Goal: Task Accomplishment & Management: Use online tool/utility

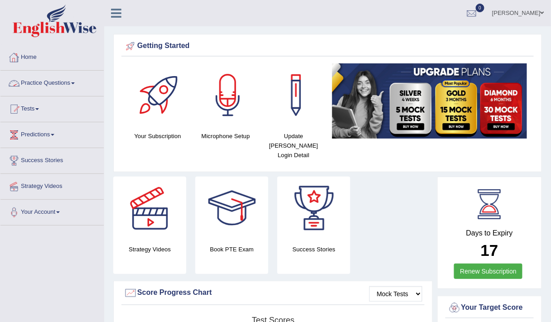
click at [64, 80] on link "Practice Questions" at bounding box center [51, 82] width 103 height 23
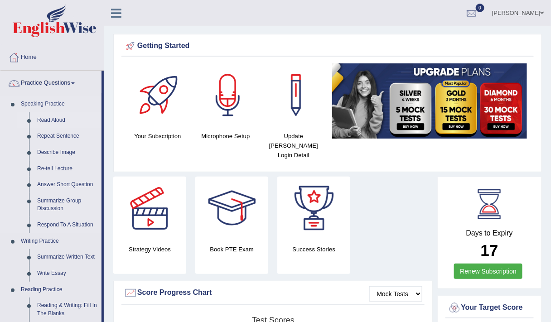
click at [52, 118] on link "Read Aloud" at bounding box center [67, 120] width 68 height 16
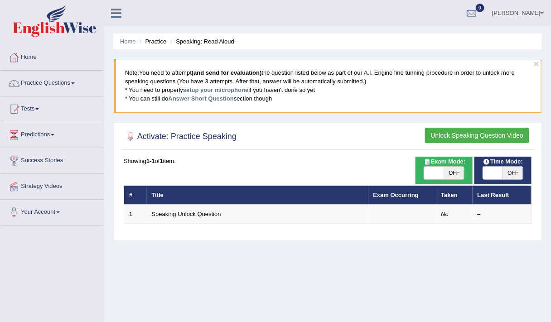
click at [440, 131] on button "Unlock Speaking Question Video" at bounding box center [477, 135] width 104 height 15
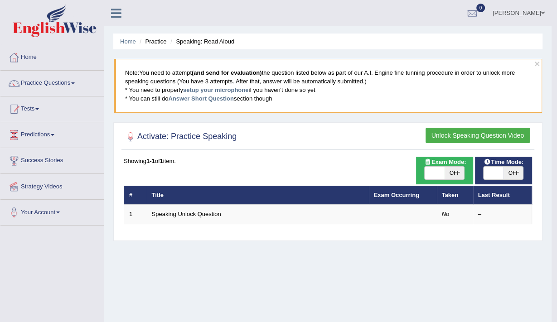
click at [440, 131] on body "Toggle navigation Home Practice Questions Speaking Practice Read Aloud Repeat S…" at bounding box center [278, 161] width 557 height 322
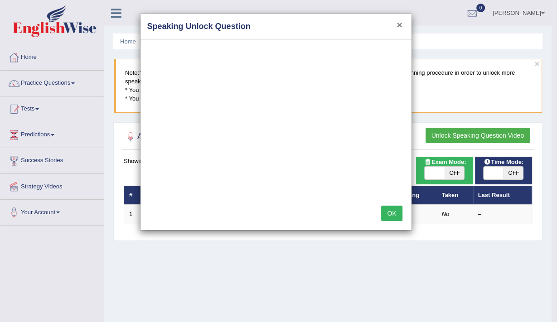
click at [398, 26] on button "×" at bounding box center [399, 25] width 5 height 10
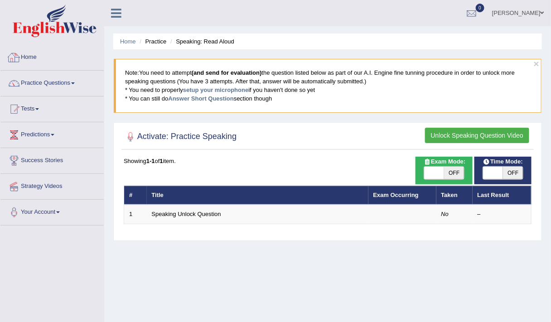
click at [30, 56] on link "Home" at bounding box center [51, 56] width 103 height 23
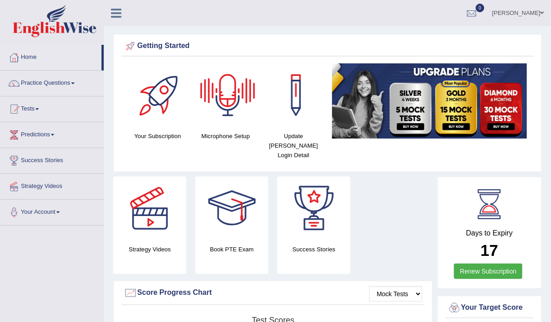
click at [230, 101] on div at bounding box center [227, 94] width 63 height 63
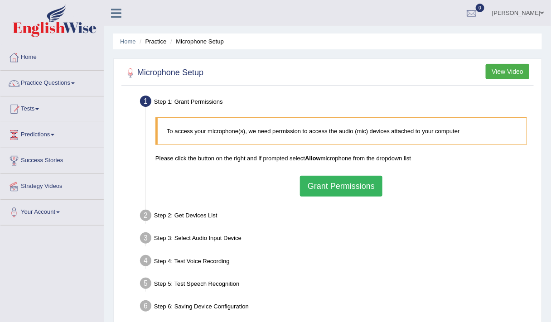
click at [326, 183] on button "Grant Permissions" at bounding box center [341, 186] width 82 height 21
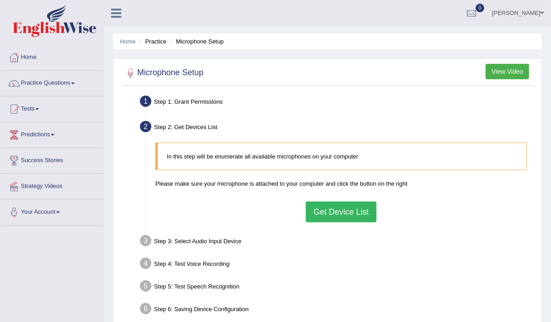
click at [349, 206] on button "Get Device List" at bounding box center [341, 212] width 71 height 21
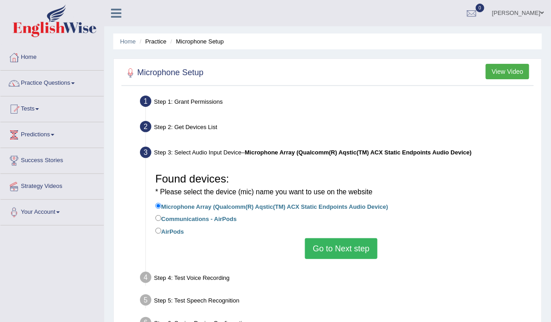
click at [176, 216] on label "Communications - AirPods" at bounding box center [195, 218] width 81 height 10
click at [161, 216] on input "Communications - AirPods" at bounding box center [158, 218] width 6 height 6
radio input "true"
click at [175, 231] on label "AirPods" at bounding box center [169, 231] width 29 height 10
click at [161, 231] on input "AirPods" at bounding box center [158, 231] width 6 height 6
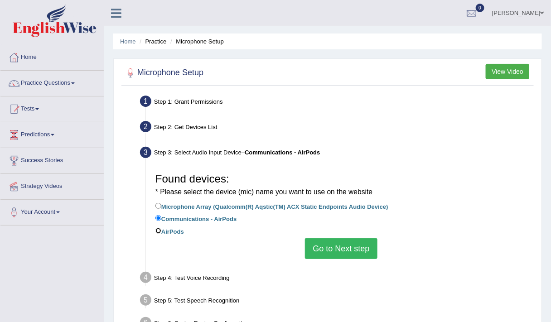
radio input "true"
click at [354, 256] on button "Go to Next step" at bounding box center [341, 248] width 72 height 21
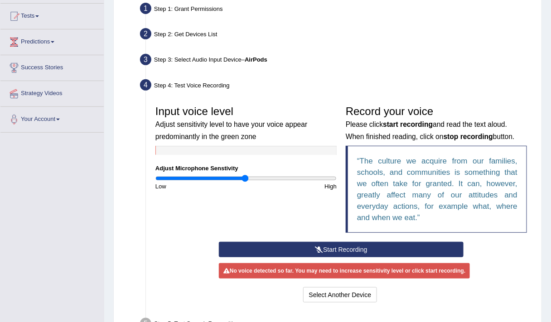
scroll to position [108, 0]
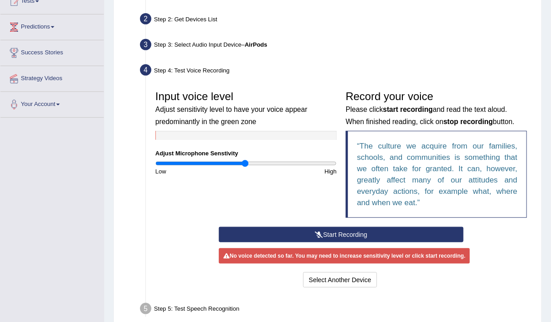
click at [358, 228] on button "Start Recording" at bounding box center [341, 234] width 245 height 15
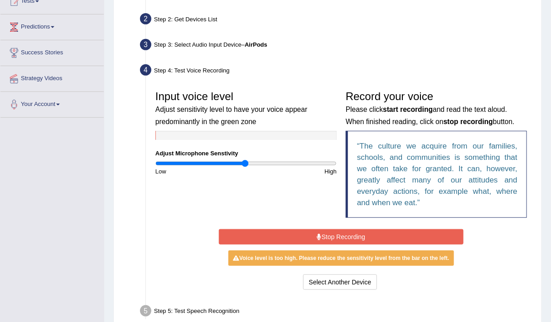
click at [347, 232] on button "Stop Recording" at bounding box center [341, 236] width 245 height 15
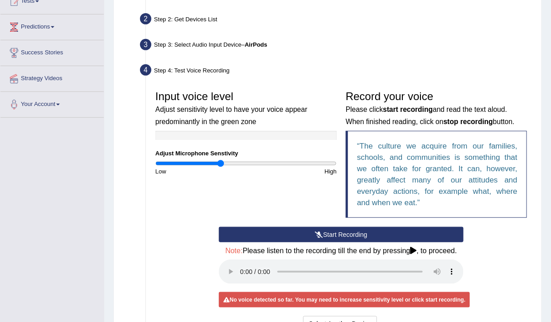
click at [220, 163] on input "range" at bounding box center [245, 163] width 181 height 7
click at [199, 156] on label "Adjust Microphone Senstivity" at bounding box center [196, 153] width 83 height 9
click at [193, 161] on input "range" at bounding box center [245, 163] width 181 height 7
click at [207, 164] on input "range" at bounding box center [245, 163] width 181 height 7
click at [218, 160] on input "range" at bounding box center [245, 163] width 181 height 7
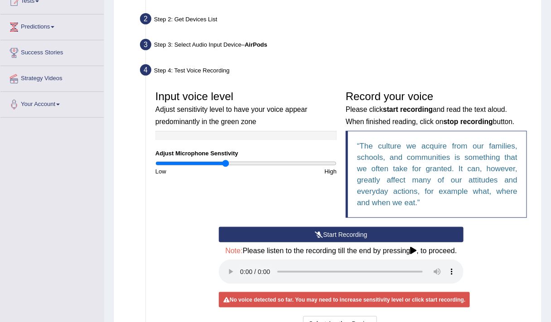
type input "0.78"
click at [226, 160] on input "range" at bounding box center [245, 163] width 181 height 7
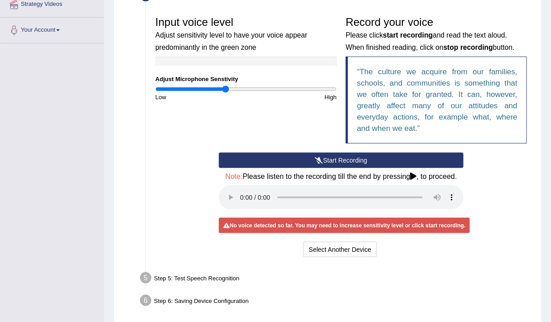
scroll to position [183, 0]
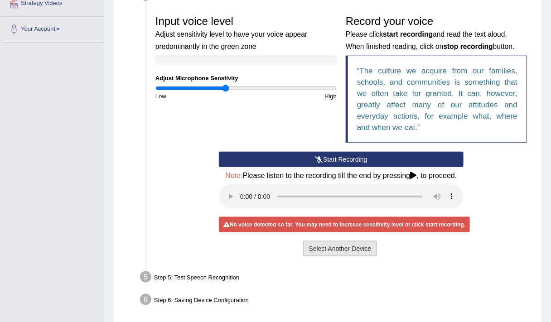
click at [326, 251] on button "Select Another Device" at bounding box center [340, 248] width 74 height 15
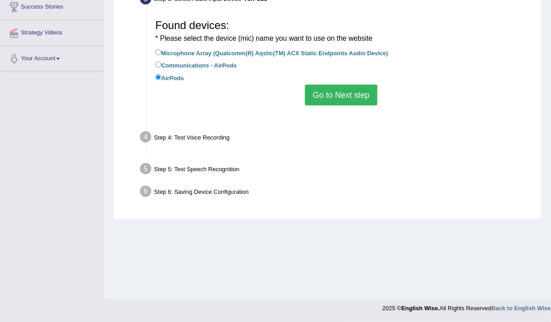
scroll to position [153, 0]
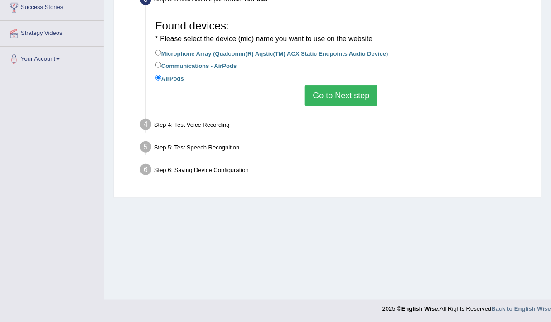
click at [340, 104] on button "Go to Next step" at bounding box center [341, 95] width 72 height 21
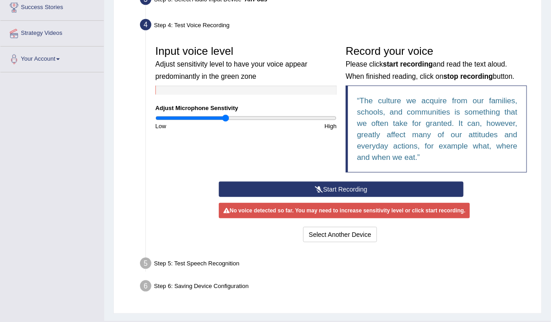
click at [339, 186] on button "Start Recording" at bounding box center [341, 189] width 245 height 15
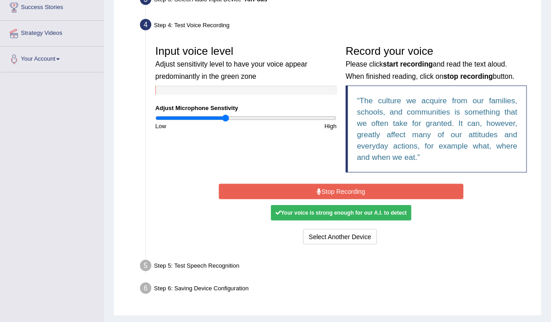
click at [354, 189] on button "Stop Recording" at bounding box center [341, 191] width 245 height 15
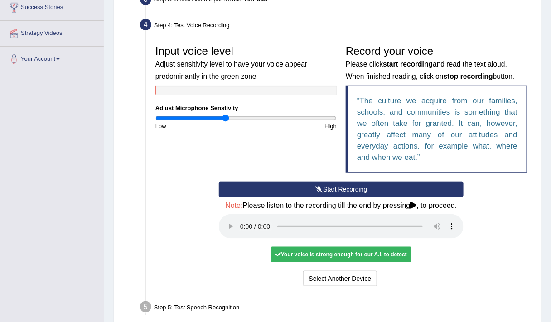
click at [339, 255] on div "Your voice is strong enough for our A.I. to detect" at bounding box center [341, 254] width 140 height 15
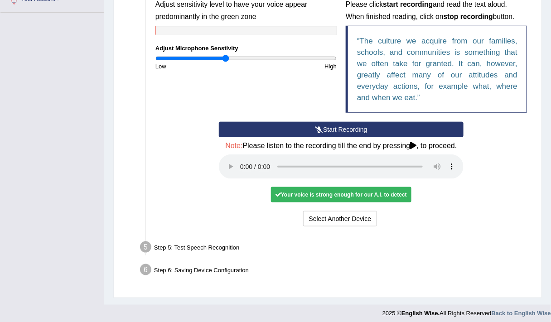
scroll to position [216, 0]
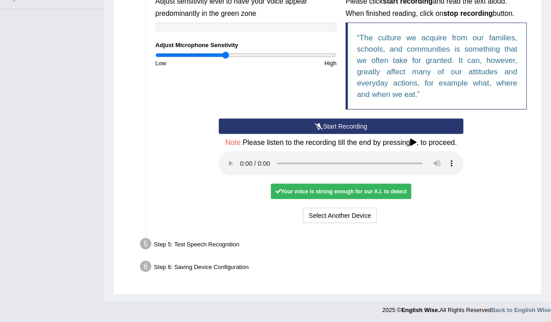
click at [461, 220] on div "Select Another Device Voice is ok. Go to Next step" at bounding box center [341, 217] width 245 height 18
click at [351, 187] on div "Your voice is strong enough for our A.I. to detect" at bounding box center [341, 191] width 140 height 15
click at [319, 213] on button "Select Another Device" at bounding box center [340, 215] width 74 height 15
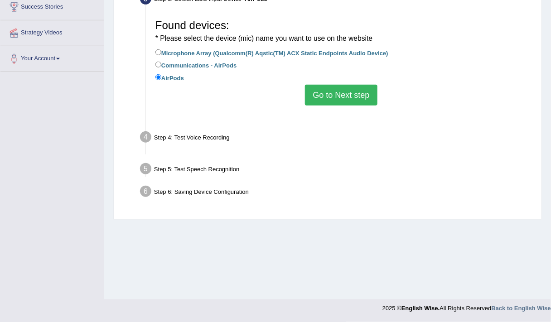
scroll to position [153, 0]
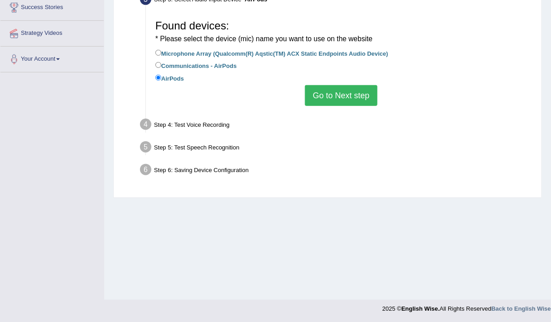
click at [334, 96] on button "Go to Next step" at bounding box center [341, 95] width 72 height 21
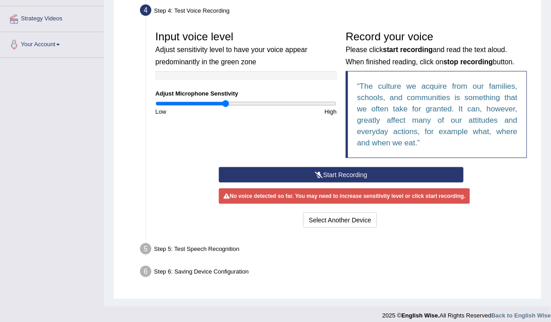
scroll to position [173, 0]
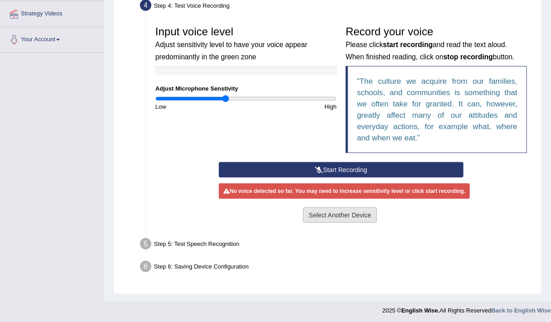
click at [336, 213] on button "Select Another Device" at bounding box center [340, 215] width 74 height 15
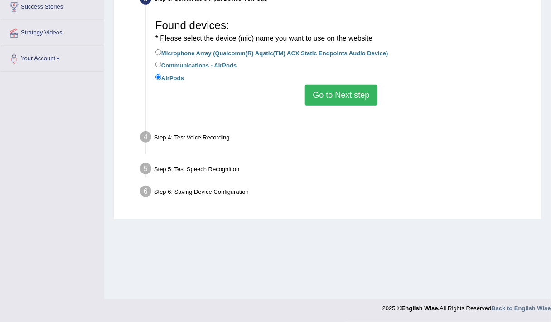
scroll to position [153, 0]
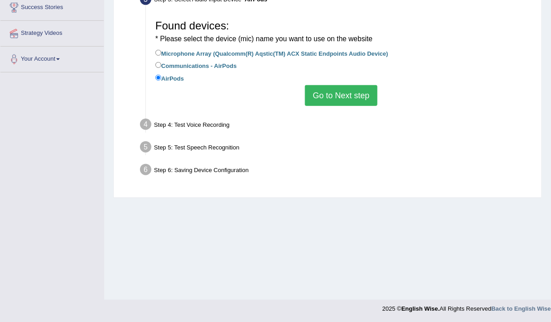
click at [327, 91] on button "Go to Next step" at bounding box center [341, 95] width 72 height 21
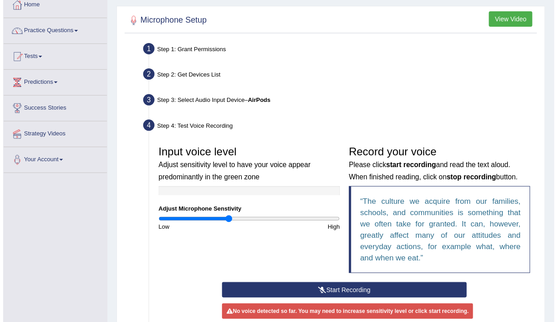
scroll to position [48, 0]
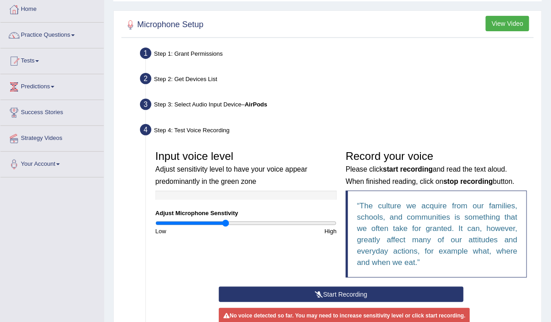
click at [247, 112] on div "Step 3: Select Audio Input Device – AirPods" at bounding box center [337, 106] width 402 height 20
click at [509, 20] on button "View Video" at bounding box center [508, 23] width 44 height 15
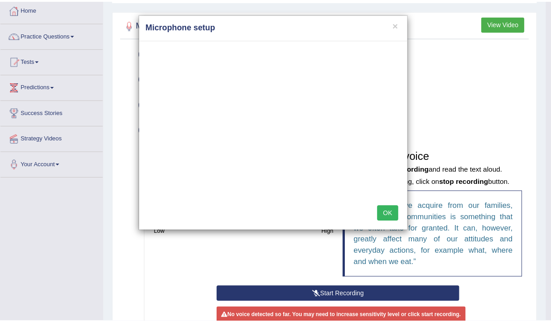
scroll to position [0, 0]
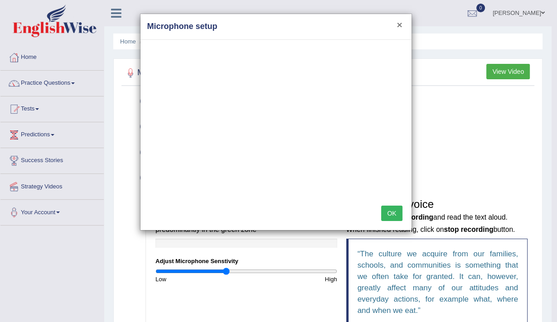
click at [401, 22] on button "×" at bounding box center [399, 25] width 5 height 10
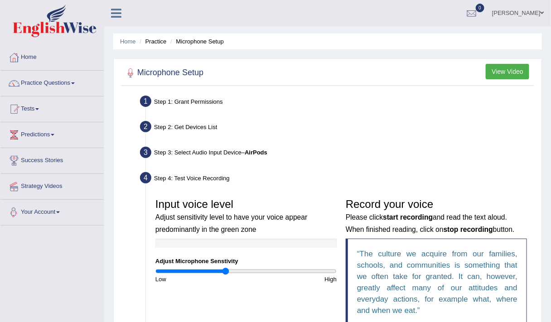
click at [44, 208] on link "Your Account" at bounding box center [51, 211] width 103 height 23
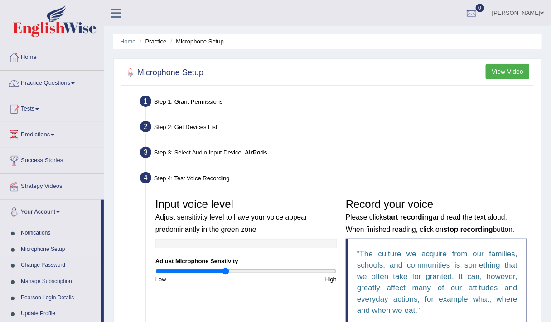
click at [39, 247] on link "Microphone Setup" at bounding box center [59, 250] width 85 height 16
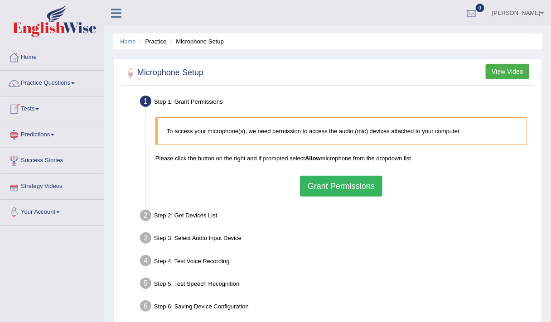
click at [329, 190] on button "Grant Permissions" at bounding box center [341, 186] width 82 height 21
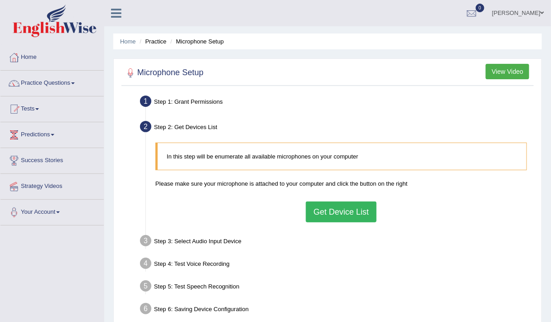
click at [318, 214] on button "Get Device List" at bounding box center [341, 212] width 71 height 21
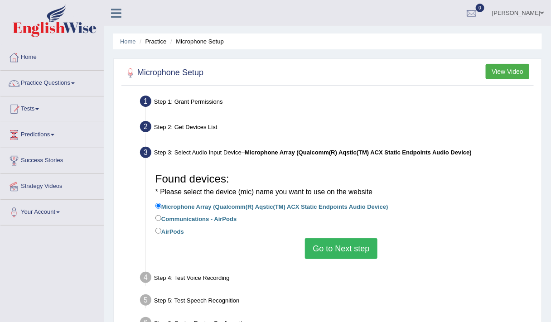
click at [319, 255] on button "Go to Next step" at bounding box center [341, 248] width 72 height 21
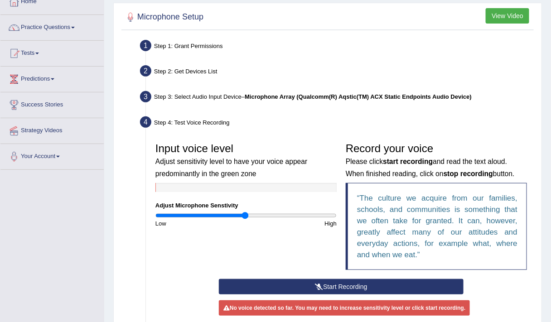
scroll to position [111, 0]
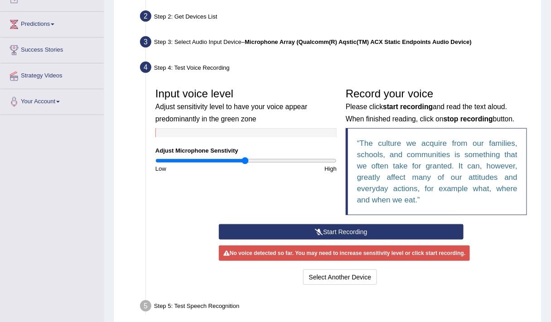
click at [328, 236] on button "Start Recording" at bounding box center [341, 231] width 245 height 15
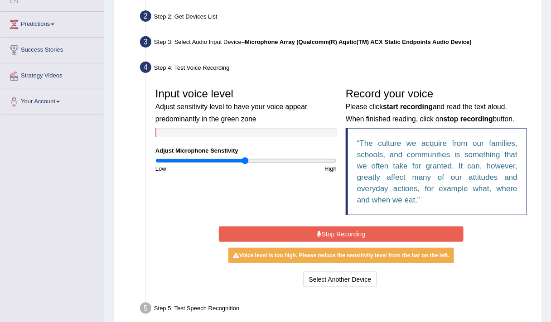
click at [359, 231] on button "Stop Recording" at bounding box center [341, 234] width 245 height 15
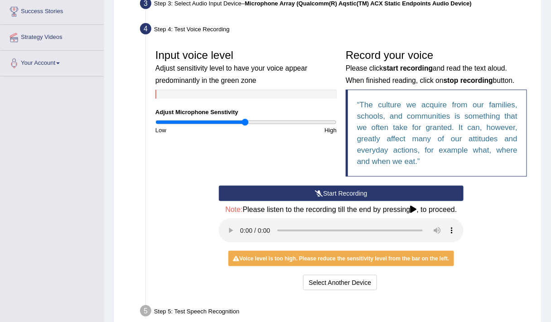
scroll to position [151, 0]
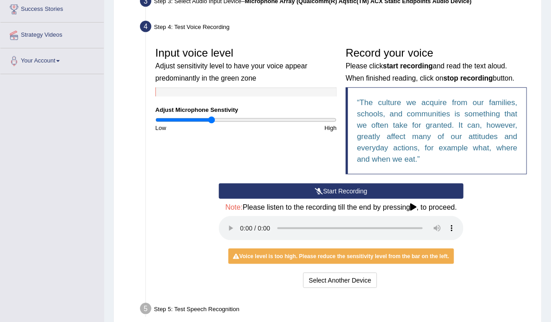
type input "0.62"
click at [211, 121] on input "range" at bounding box center [245, 119] width 181 height 7
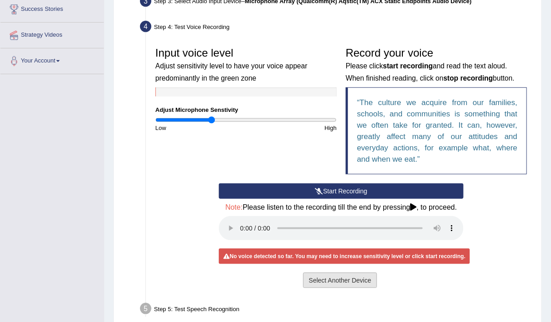
click at [331, 284] on button "Select Another Device" at bounding box center [340, 280] width 74 height 15
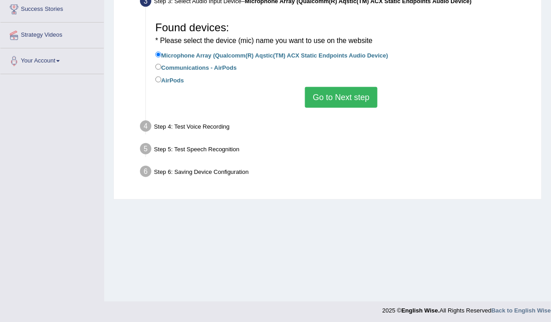
click at [333, 95] on button "Go to Next step" at bounding box center [341, 97] width 72 height 21
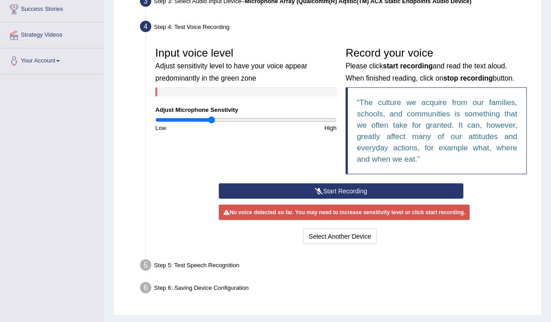
click at [338, 195] on button "Start Recording" at bounding box center [341, 191] width 245 height 15
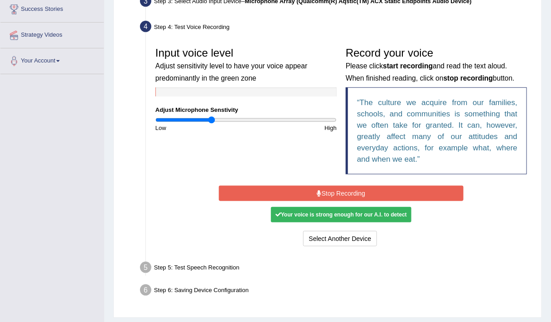
click at [358, 193] on button "Stop Recording" at bounding box center [341, 193] width 245 height 15
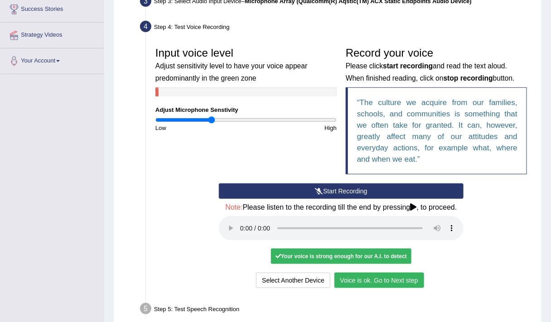
click at [373, 281] on button "Voice is ok. Go to Next step" at bounding box center [379, 280] width 90 height 15
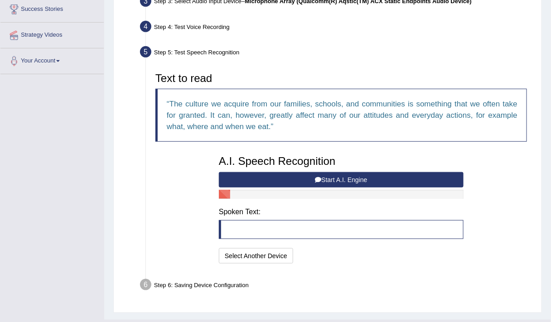
scroll to position [169, 0]
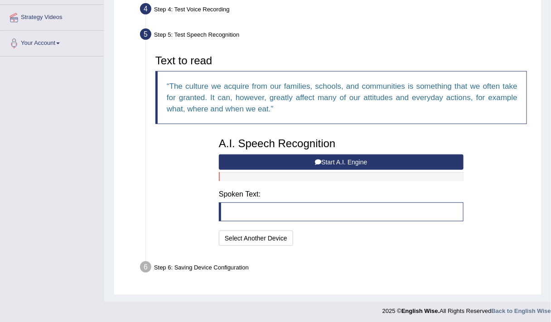
click at [298, 156] on button "Start A.I. Engine" at bounding box center [341, 162] width 245 height 15
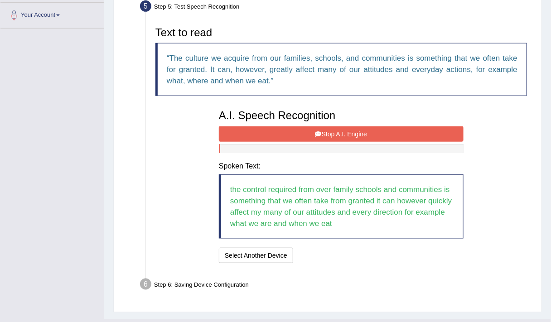
scroll to position [197, 0]
click at [346, 129] on button "Stop A.I. Engine" at bounding box center [341, 133] width 245 height 15
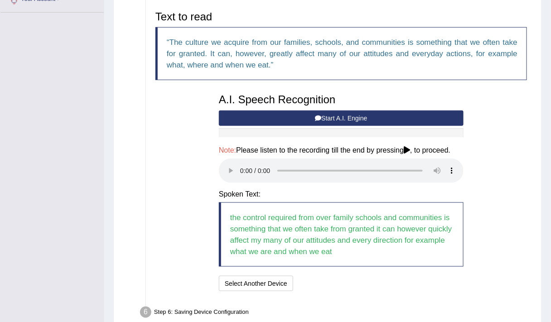
scroll to position [258, 0]
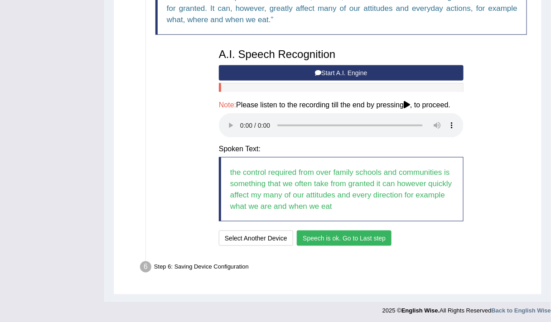
click at [314, 238] on button "Speech is ok. Go to Last step" at bounding box center [344, 238] width 95 height 15
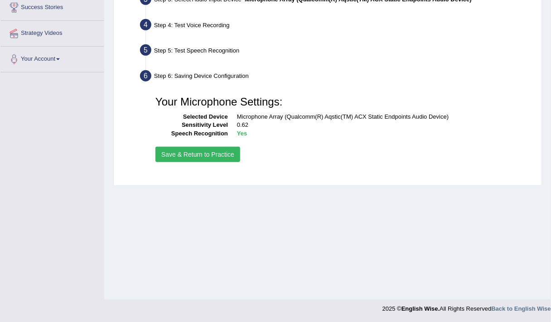
click at [199, 155] on button "Save & Return to Practice" at bounding box center [197, 154] width 85 height 15
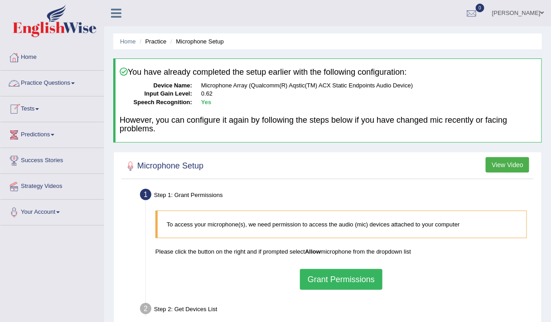
click at [44, 80] on link "Practice Questions" at bounding box center [51, 82] width 103 height 23
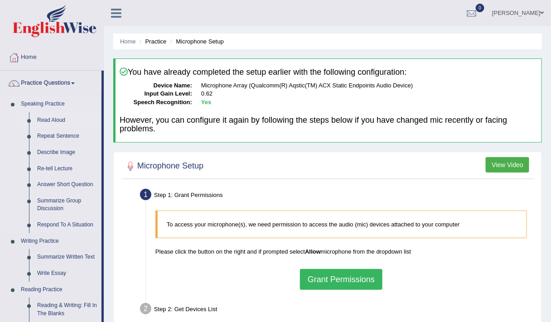
click at [48, 116] on link "Read Aloud" at bounding box center [67, 120] width 68 height 16
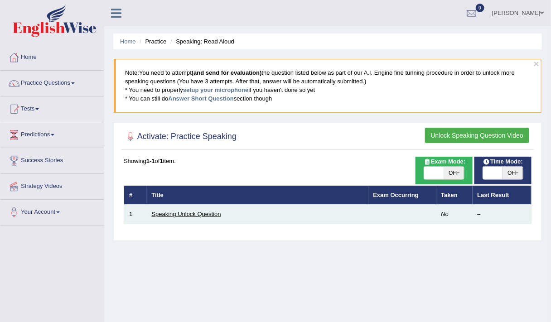
click at [194, 213] on link "Speaking Unlock Question" at bounding box center [186, 214] width 69 height 7
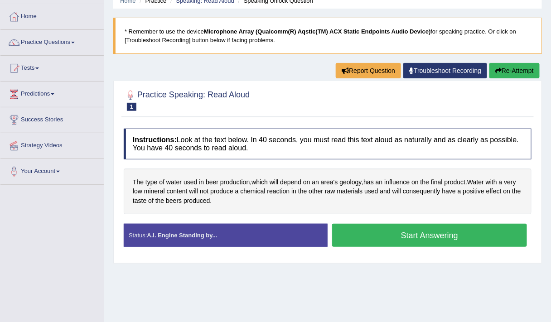
scroll to position [41, 0]
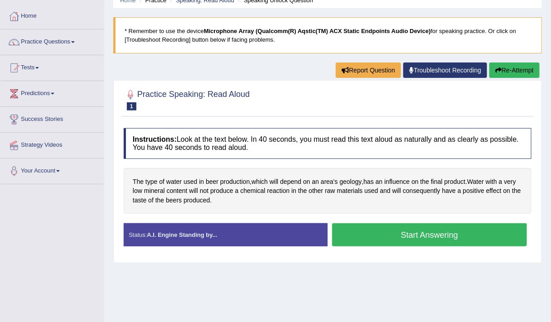
click at [263, 229] on div "Status: A.I. Engine Standing by..." at bounding box center [226, 234] width 204 height 23
click at [379, 225] on button "Start Answering" at bounding box center [429, 234] width 195 height 23
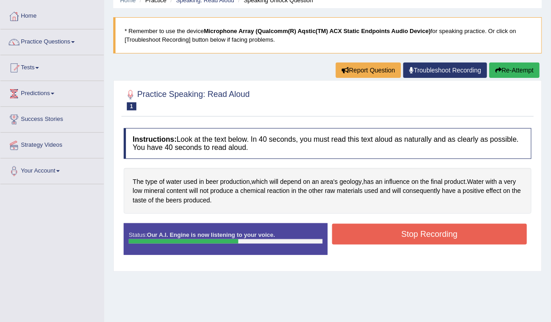
click at [358, 227] on button "Stop Recording" at bounding box center [429, 234] width 195 height 21
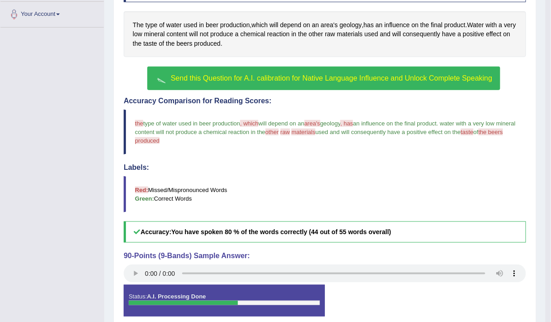
scroll to position [199, 0]
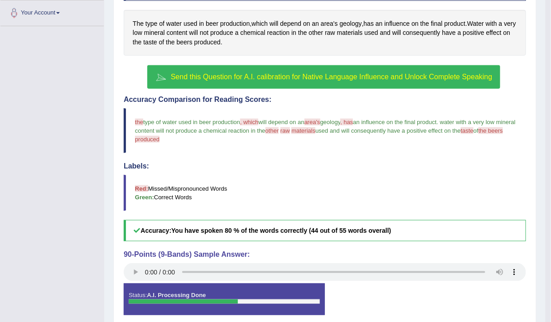
click at [293, 82] on button "Send this Question for A.I. calibration for Native Language Influence and Unloc…" at bounding box center [323, 77] width 353 height 24
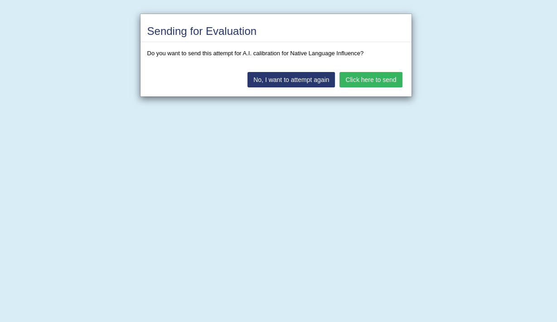
click at [373, 78] on button "Click here to send" at bounding box center [370, 79] width 63 height 15
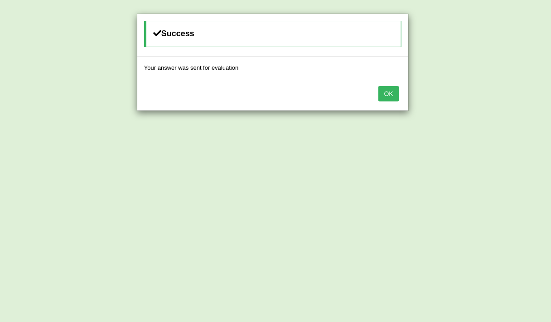
click at [390, 94] on button "OK" at bounding box center [388, 93] width 21 height 15
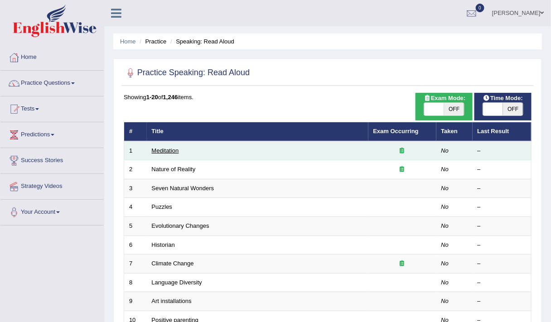
click at [165, 147] on link "Meditation" at bounding box center [165, 150] width 27 height 7
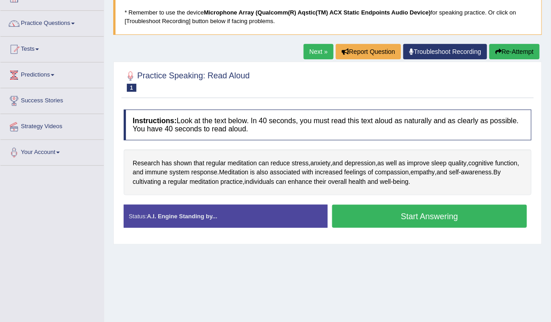
scroll to position [61, 0]
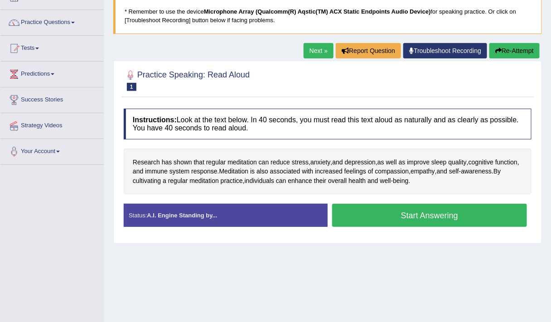
click at [378, 215] on button "Start Answering" at bounding box center [429, 215] width 195 height 23
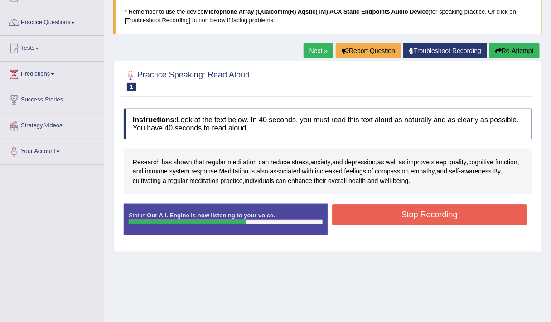
click at [362, 218] on button "Stop Recording" at bounding box center [429, 214] width 195 height 21
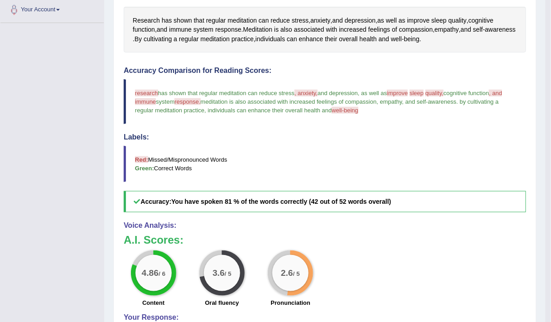
scroll to position [203, 0]
click at [278, 234] on h3 "A.I. Scores:" at bounding box center [325, 240] width 402 height 12
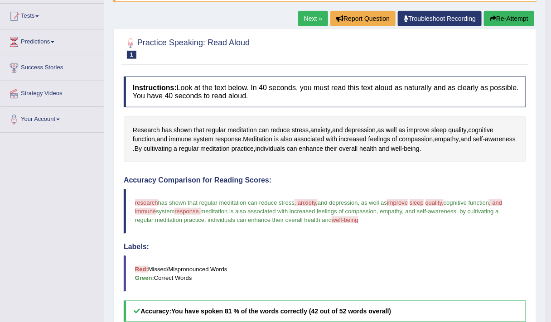
scroll to position [0, 0]
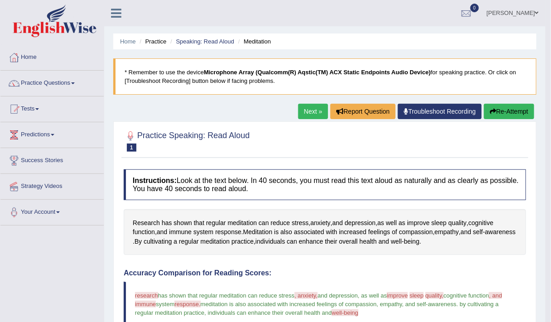
click at [301, 113] on link "Next »" at bounding box center [313, 111] width 30 height 15
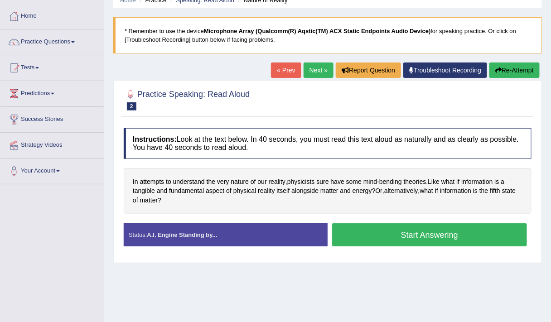
scroll to position [42, 0]
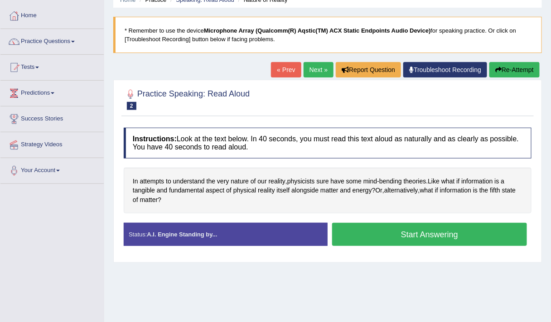
click at [75, 41] on span at bounding box center [73, 42] width 4 height 2
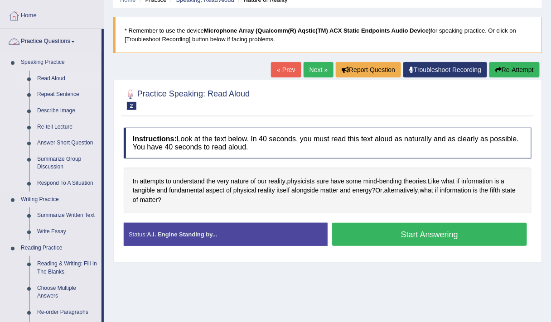
click at [58, 76] on link "Read Aloud" at bounding box center [67, 79] width 68 height 16
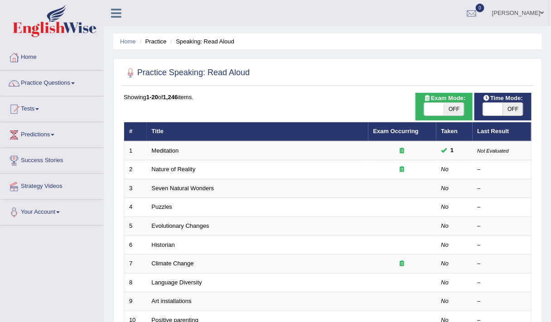
click at [512, 110] on span "OFF" at bounding box center [513, 109] width 20 height 13
checkbox input "true"
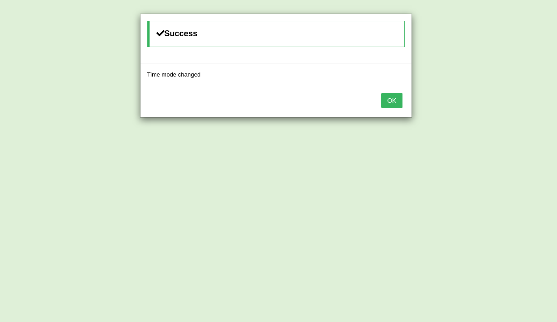
click at [391, 102] on button "OK" at bounding box center [391, 100] width 21 height 15
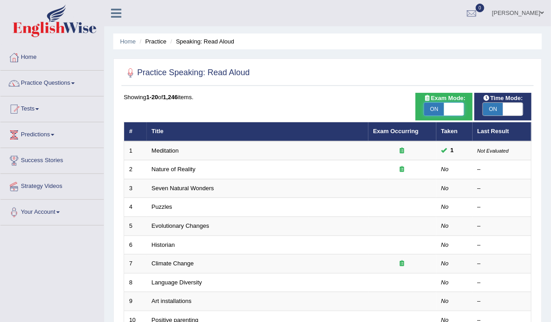
checkbox input "true"
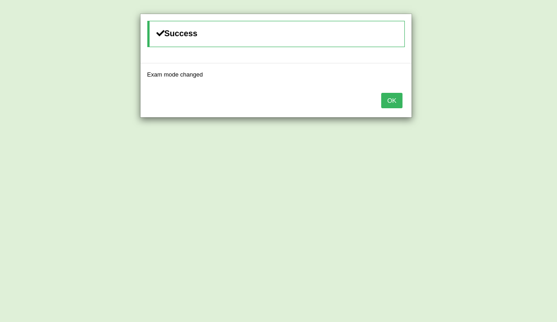
click at [400, 102] on button "OK" at bounding box center [391, 100] width 21 height 15
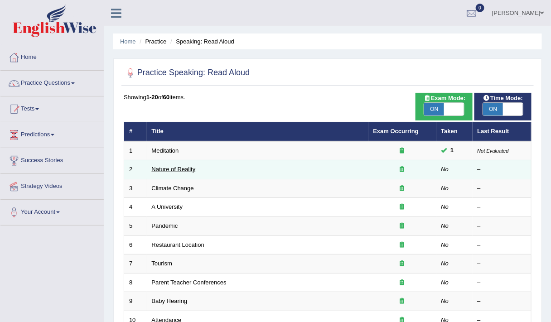
click at [174, 170] on link "Nature of Reality" at bounding box center [174, 169] width 44 height 7
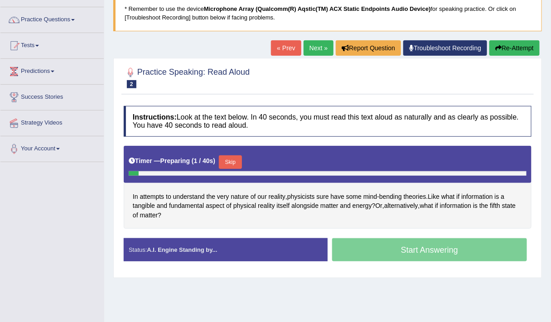
scroll to position [66, 0]
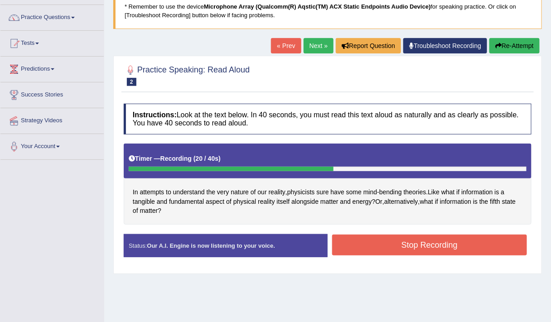
click at [393, 245] on button "Stop Recording" at bounding box center [429, 245] width 195 height 21
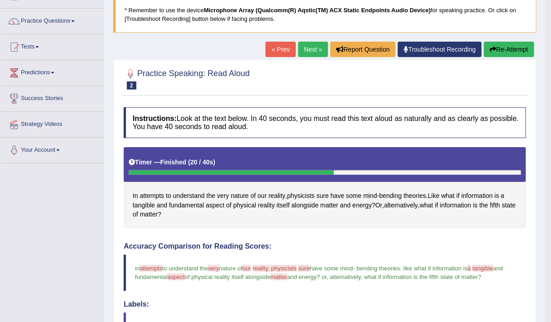
scroll to position [60, 0]
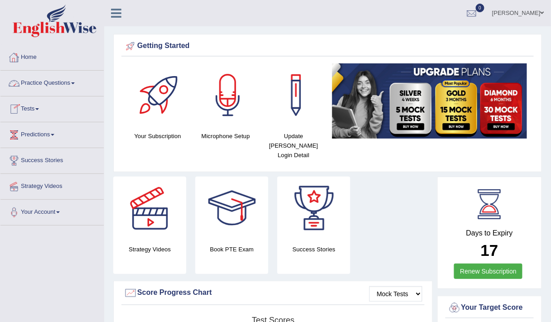
click at [47, 83] on link "Practice Questions" at bounding box center [51, 82] width 103 height 23
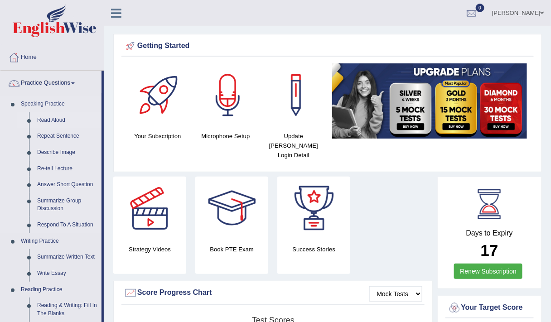
click at [48, 119] on link "Read Aloud" at bounding box center [67, 120] width 68 height 16
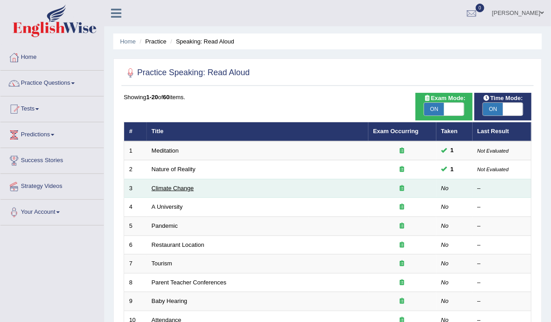
click at [165, 188] on link "Climate Change" at bounding box center [173, 188] width 42 height 7
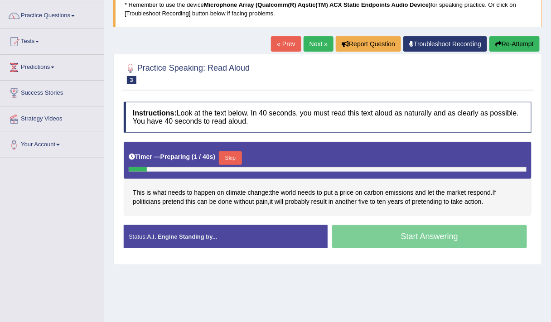
scroll to position [68, 0]
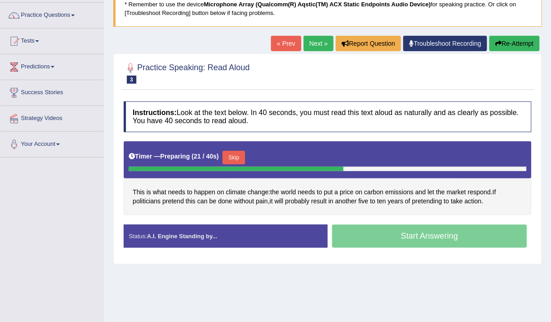
click at [243, 153] on button "Skip" at bounding box center [234, 158] width 23 height 14
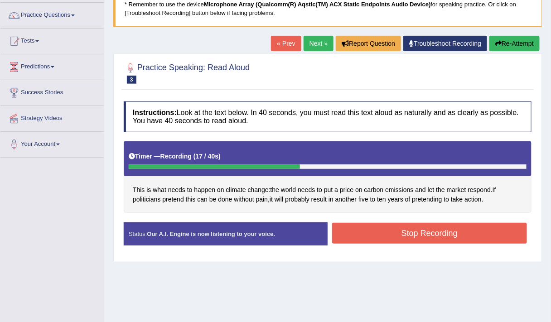
click at [397, 234] on button "Stop Recording" at bounding box center [429, 233] width 195 height 21
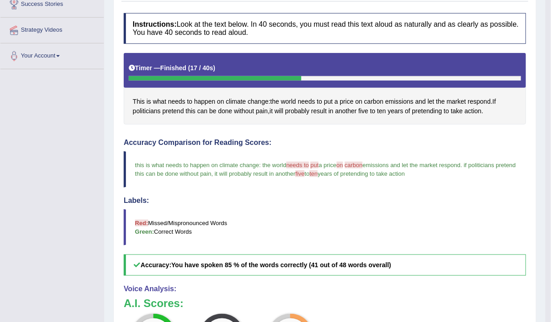
scroll to position [0, 0]
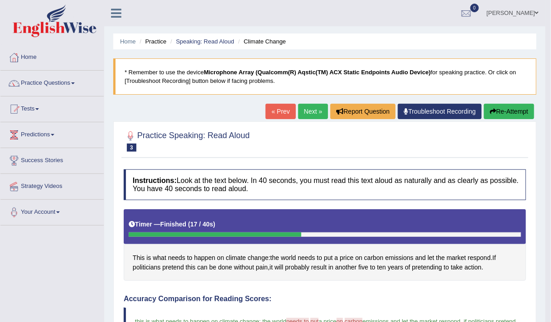
click at [315, 112] on link "Next »" at bounding box center [313, 111] width 30 height 15
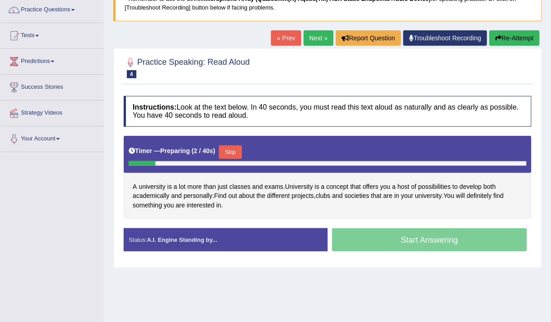
scroll to position [87, 0]
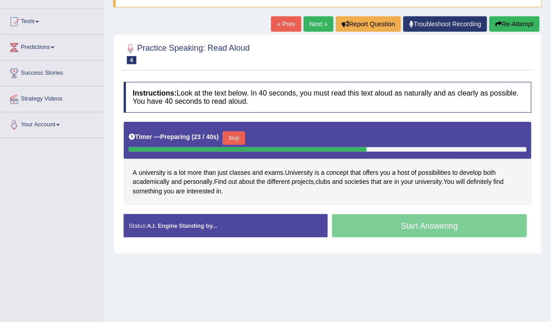
click at [231, 136] on button "Skip" at bounding box center [234, 138] width 23 height 14
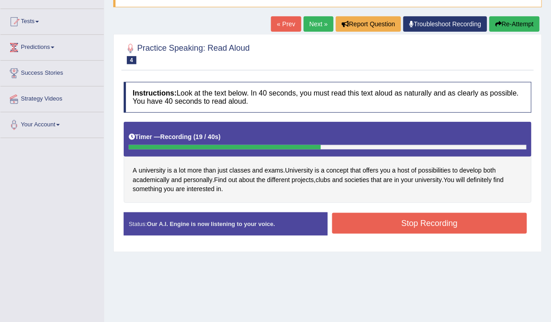
click at [373, 226] on button "Stop Recording" at bounding box center [429, 223] width 195 height 21
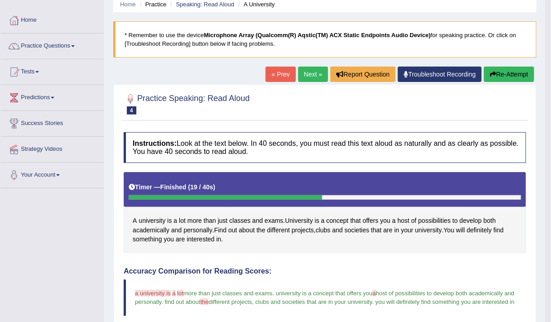
scroll to position [0, 0]
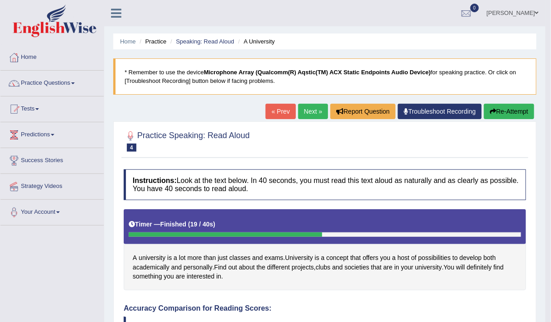
click at [311, 114] on link "Next »" at bounding box center [313, 111] width 30 height 15
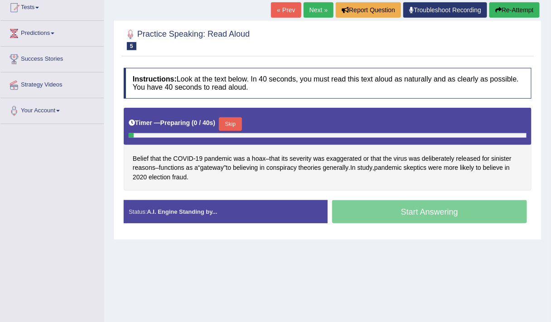
scroll to position [102, 0]
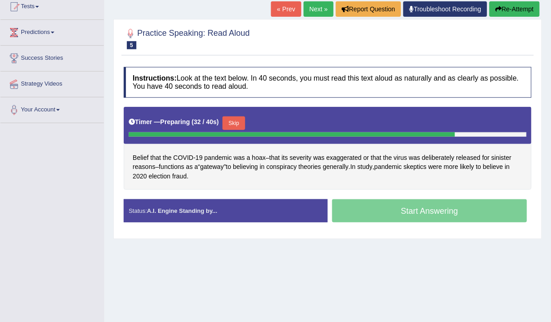
click at [243, 122] on button "Skip" at bounding box center [234, 123] width 23 height 14
